Goal: Task Accomplishment & Management: Manage account settings

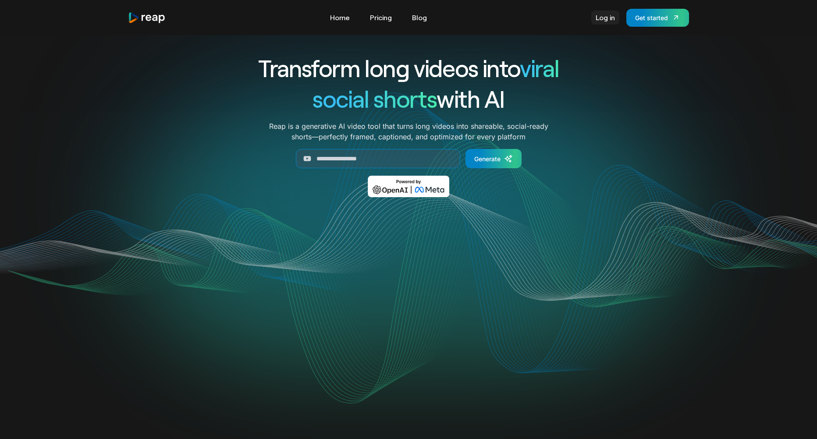
click at [600, 22] on link "Log in" at bounding box center [605, 18] width 28 height 14
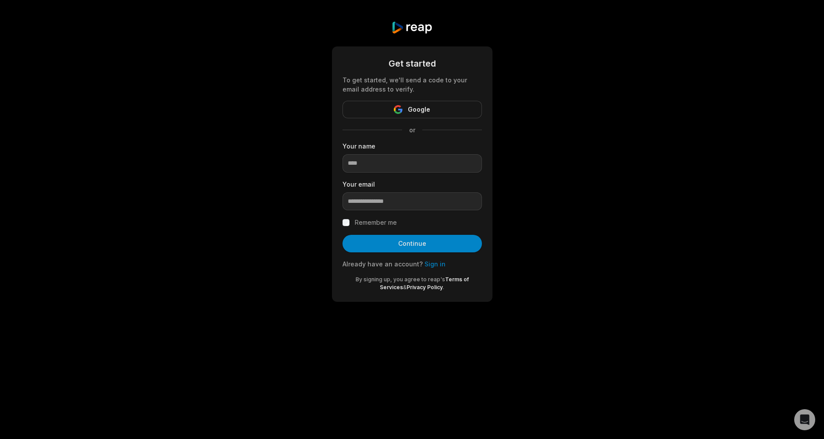
click at [0, 323] on com-1password-button at bounding box center [0, 323] width 0 height 0
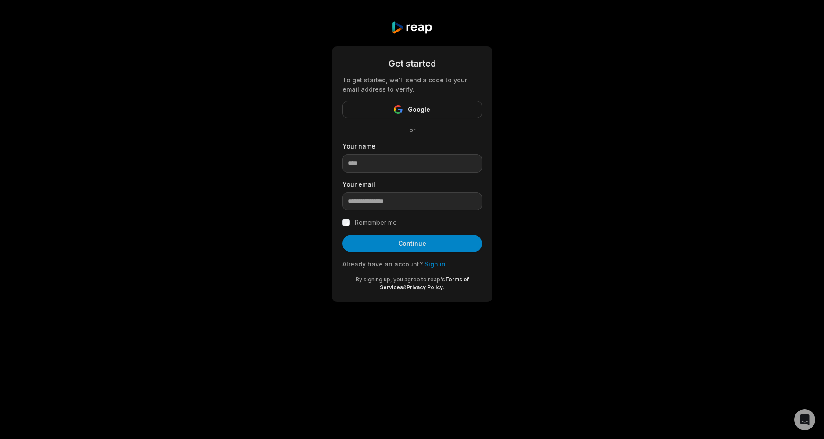
click at [428, 261] on link "Sign in" at bounding box center [434, 263] width 21 height 7
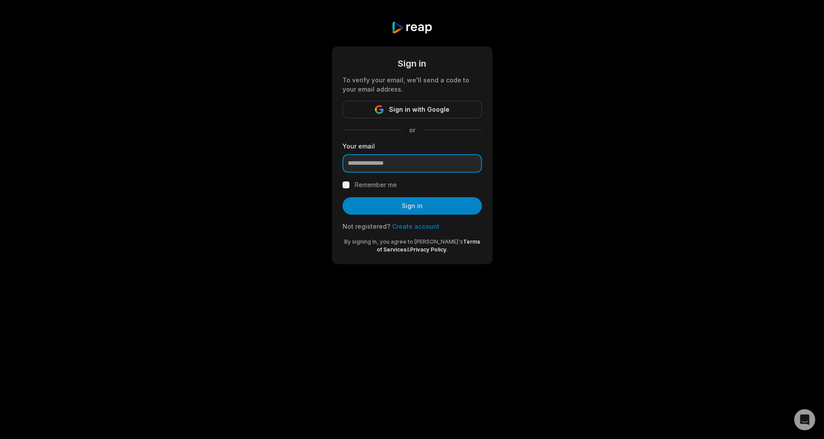
click at [395, 158] on input "email" at bounding box center [411, 163] width 139 height 18
click at [0, 285] on com-1password-button at bounding box center [0, 285] width 0 height 0
click at [370, 164] on input "email" at bounding box center [411, 163] width 139 height 18
click at [418, 161] on input "email" at bounding box center [411, 163] width 139 height 18
click at [357, 183] on label "Remember me" at bounding box center [376, 185] width 42 height 11
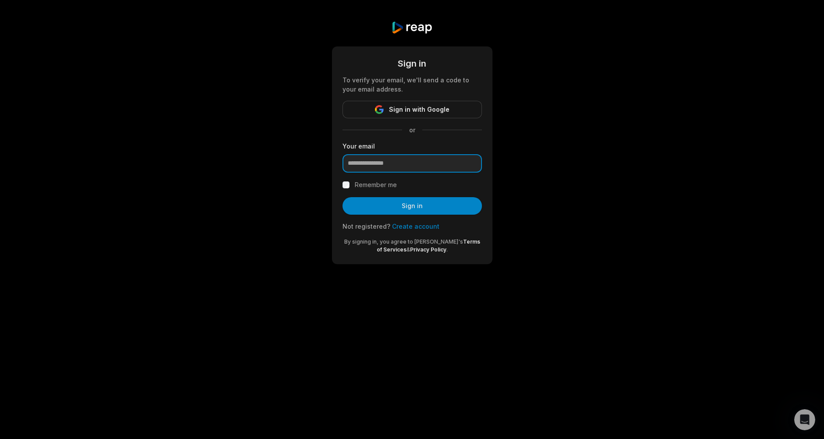
click at [367, 166] on input "email" at bounding box center [411, 163] width 139 height 18
type input "**********"
click at [454, 200] on button "Sign in" at bounding box center [411, 206] width 139 height 18
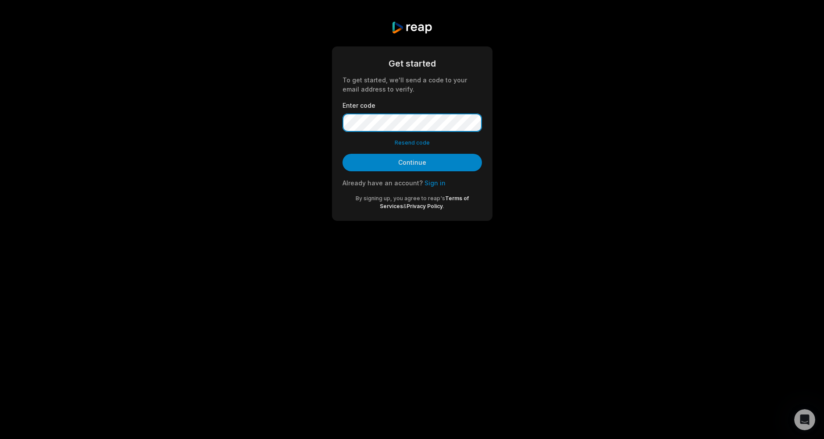
click at [320, 119] on div "Get started To get started, we'll send a code to your email address to verify. …" at bounding box center [412, 121] width 824 height 242
click at [342, 154] on button "Continue" at bounding box center [411, 163] width 139 height 18
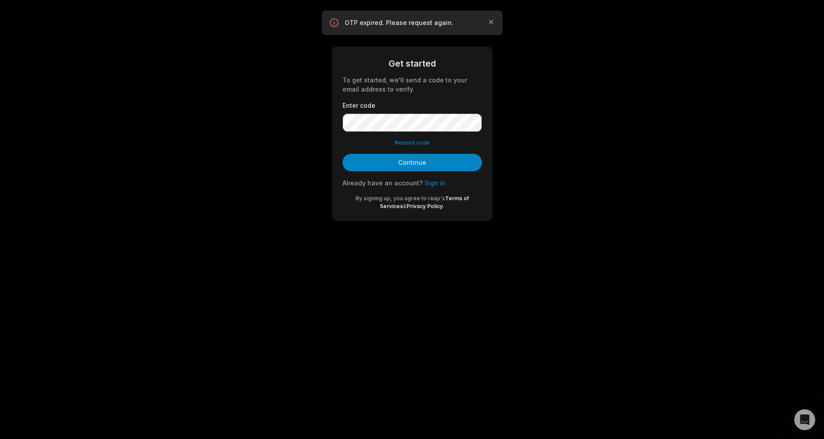
click at [415, 141] on button "Resend code" at bounding box center [412, 143] width 35 height 8
click at [305, 123] on div "Get started To get started, we'll send a code to your email address to verify. …" at bounding box center [412, 121] width 824 height 242
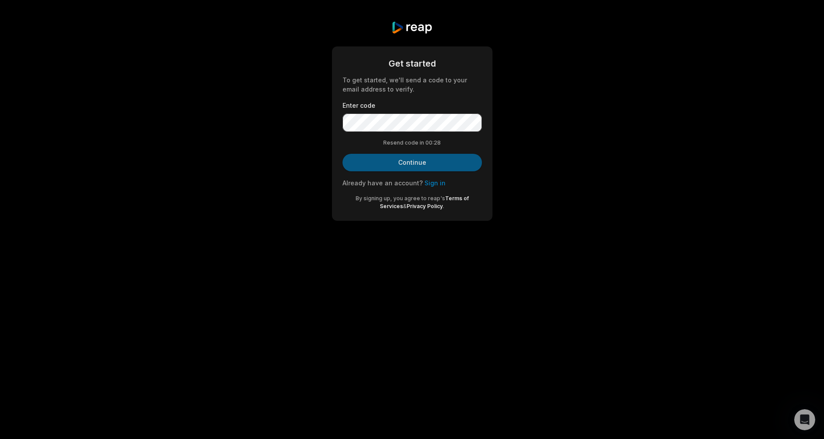
click at [397, 156] on button "Continue" at bounding box center [411, 163] width 139 height 18
